Goal: Task Accomplishment & Management: Manage account settings

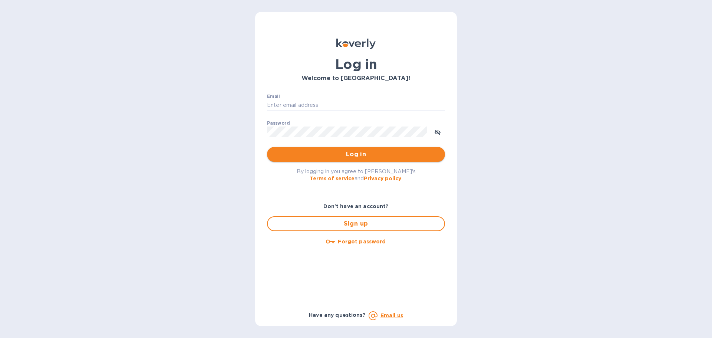
type input "[PERSON_NAME][EMAIL_ADDRESS][DOMAIN_NAME]"
click at [341, 154] on span "Log in" at bounding box center [356, 154] width 166 height 9
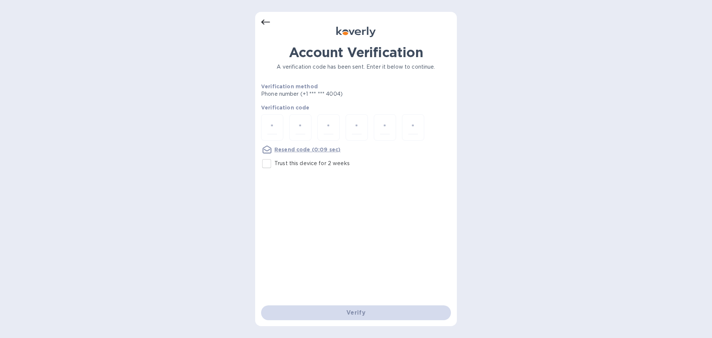
click at [269, 162] on input "Trust this device for 2 weeks" at bounding box center [267, 164] width 16 height 16
checkbox input "true"
click at [273, 125] on input "number" at bounding box center [273, 128] width 10 height 14
type input "7"
type input "6"
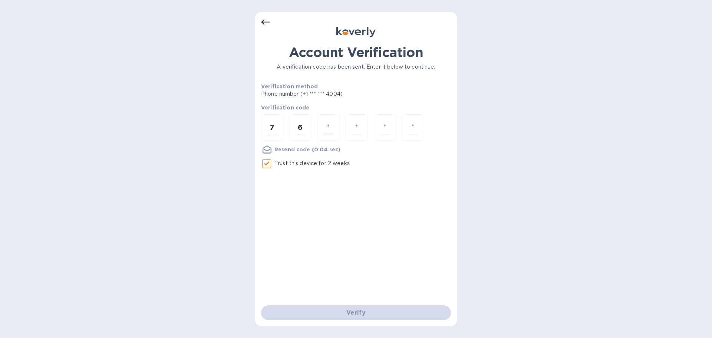
type input "1"
type input "0"
type input "9"
type input "0"
